Goal: Information Seeking & Learning: Check status

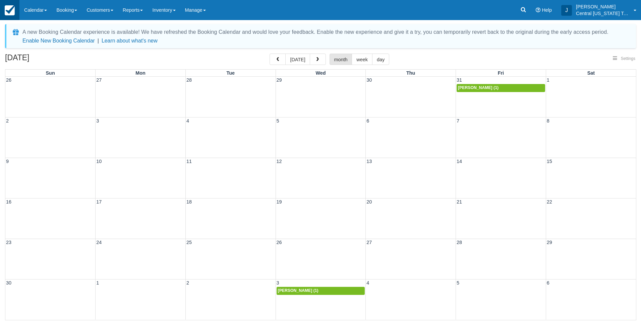
click at [11, 8] on img at bounding box center [10, 10] width 10 height 10
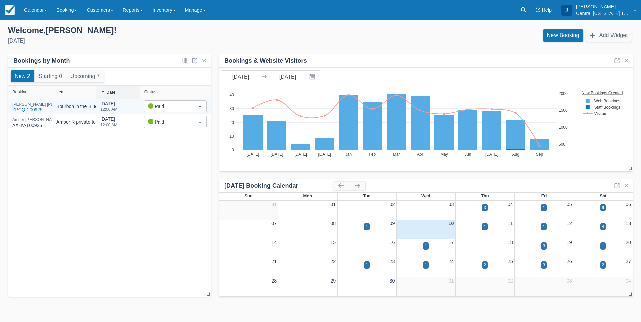
click at [23, 105] on div "Chrissy Gottfried" at bounding box center [46, 105] width 68 height 4
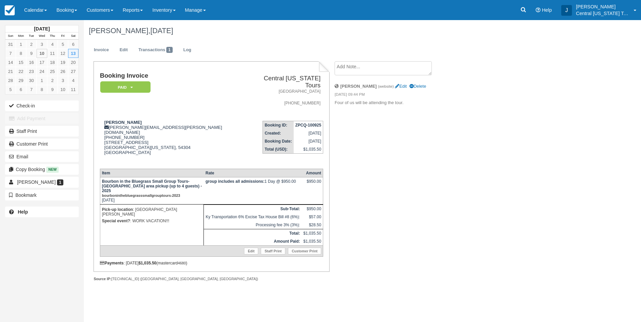
click at [393, 196] on div "Booking Invoice Paid   Pending Reserved Deposit Waiting Cancelled Central Kentu…" at bounding box center [268, 178] width 369 height 235
drag, startPoint x: 176, startPoint y: 199, endPoint x: 145, endPoint y: 190, distance: 32.0
click at [145, 205] on td "Pick-up location : Marriott Griffin Gate Special event? : WORK VACATION!!!" at bounding box center [152, 225] width 104 height 41
drag, startPoint x: 145, startPoint y: 190, endPoint x: 414, endPoint y: 202, distance: 269.7
click at [418, 203] on div "Booking Invoice Paid   Pending Reserved Deposit Waiting Cancelled Central Kentu…" at bounding box center [268, 178] width 369 height 235
